Goal: Task Accomplishment & Management: Complete application form

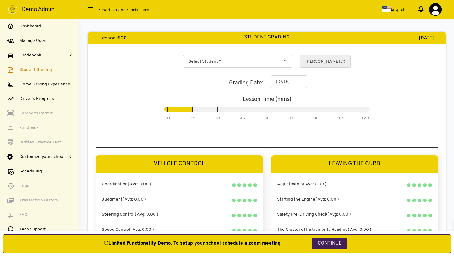
select select
click at [26, 84] on span "Home Driving Experience" at bounding box center [45, 84] width 51 height 7
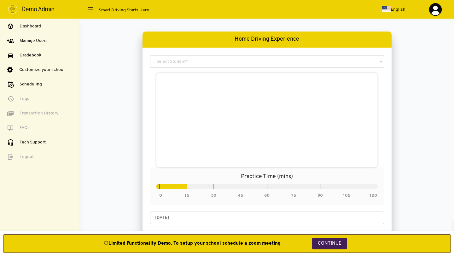
select select
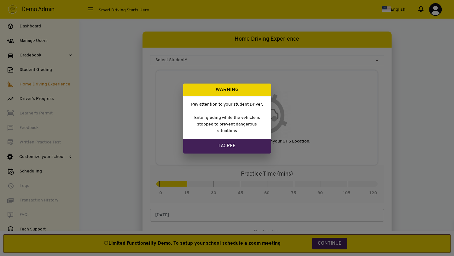
click at [228, 147] on link "I Agree" at bounding box center [227, 146] width 88 height 15
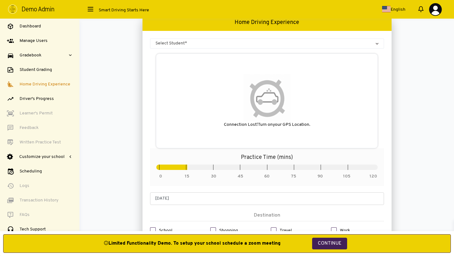
scroll to position [26, 0]
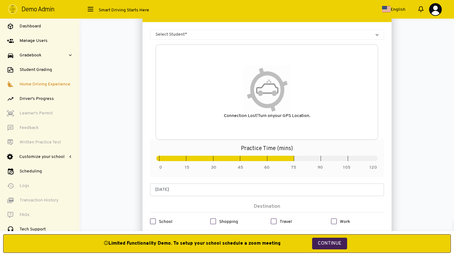
click at [212, 161] on div "Practice Time (mins) 0 15 30 45 60 75 90 105" at bounding box center [267, 158] width 234 height 38
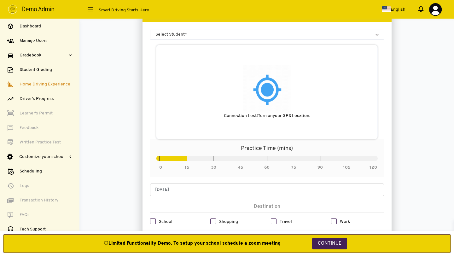
click at [189, 159] on span at bounding box center [186, 158] width 6 height 5
click at [214, 32] on span "Select Student*" at bounding box center [267, 35] width 234 height 10
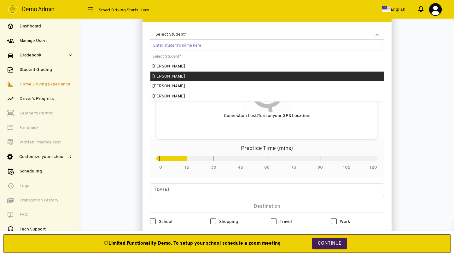
select select "7"
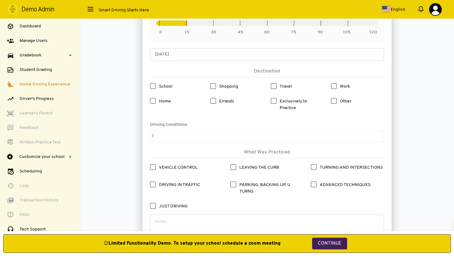
scroll to position [177, 0]
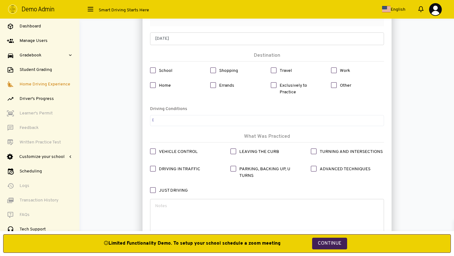
click at [162, 121] on ul at bounding box center [266, 119] width 233 height 8
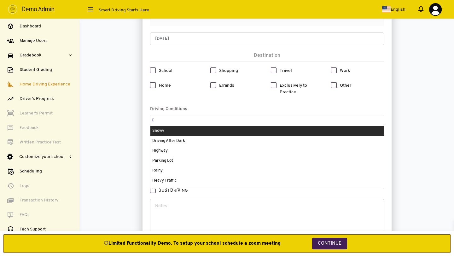
click at [126, 137] on div "Home Driving Experience Select Student* [PERSON_NAME] [PERSON_NAME] [PERSON_NAM…" at bounding box center [267, 69] width 366 height 428
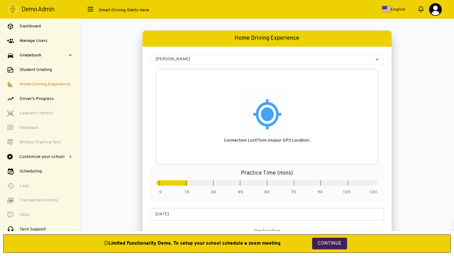
scroll to position [0, 0]
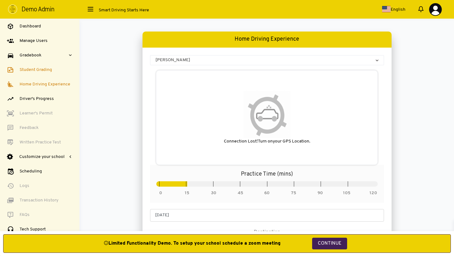
click at [44, 68] on span "Student Grading" at bounding box center [36, 70] width 32 height 7
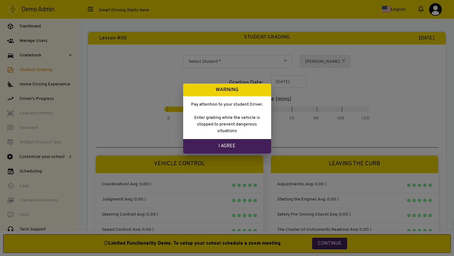
select select
click at [209, 145] on link "I Agree" at bounding box center [227, 146] width 88 height 15
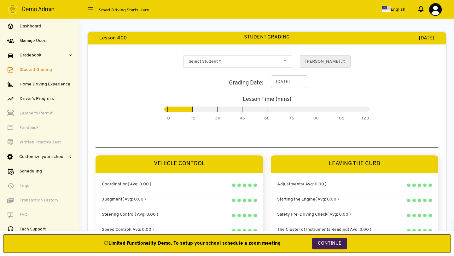
click at [288, 59] on b at bounding box center [288, 59] width 0 height 0
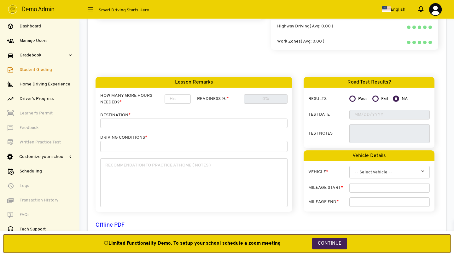
scroll to position [550, 0]
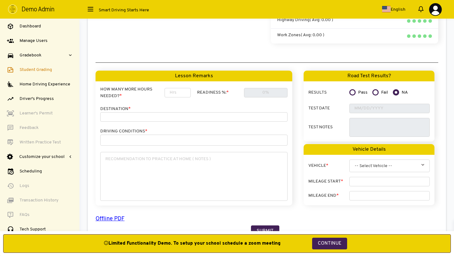
click at [268, 89] on input "text" at bounding box center [266, 92] width 44 height 9
click at [242, 88] on div "READINESS %: *" at bounding box center [242, 92] width 91 height 9
click at [184, 88] on input "0" at bounding box center [178, 92] width 26 height 9
click at [184, 88] on input "1" at bounding box center [178, 92] width 26 height 9
click at [184, 88] on input "2" at bounding box center [178, 92] width 26 height 9
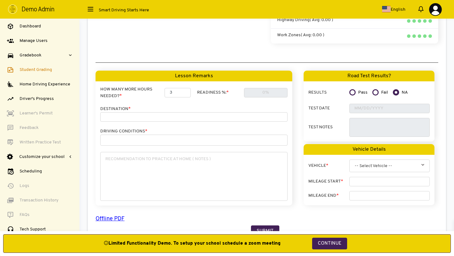
type input "3"
click at [184, 88] on input "3" at bounding box center [178, 92] width 26 height 9
click at [258, 88] on input "text" at bounding box center [266, 92] width 44 height 9
click at [261, 88] on input "text" at bounding box center [266, 92] width 44 height 9
drag, startPoint x: 267, startPoint y: 87, endPoint x: 280, endPoint y: 87, distance: 12.9
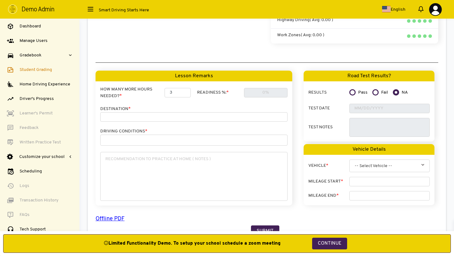
click at [280, 88] on input "text" at bounding box center [266, 92] width 44 height 9
click at [179, 112] on input at bounding box center [193, 116] width 187 height 9
click at [166, 135] on ul at bounding box center [194, 139] width 187 height 8
click at [172, 128] on p "DRIVING CONDITIONS *" at bounding box center [193, 131] width 187 height 7
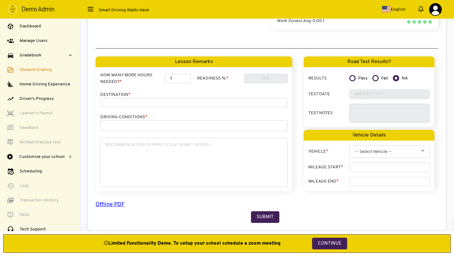
scroll to position [574, 0]
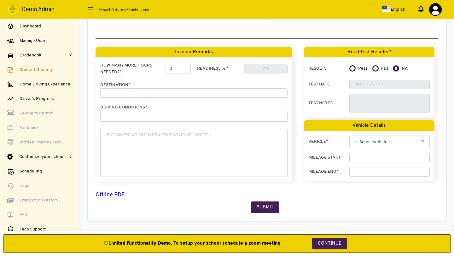
click at [366, 136] on span "-- Select Vehicle --" at bounding box center [390, 142] width 70 height 13
click at [364, 155] on input "number" at bounding box center [390, 157] width 80 height 9
click at [362, 169] on input "number" at bounding box center [390, 171] width 80 height 9
click at [369, 197] on div "Submit" at bounding box center [267, 205] width 343 height 17
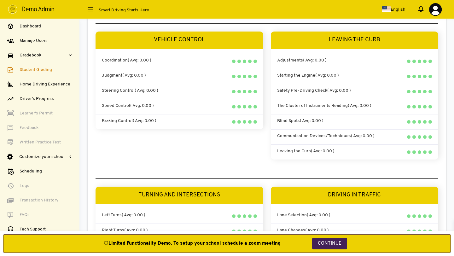
scroll to position [0, 0]
